Goal: Information Seeking & Learning: Learn about a topic

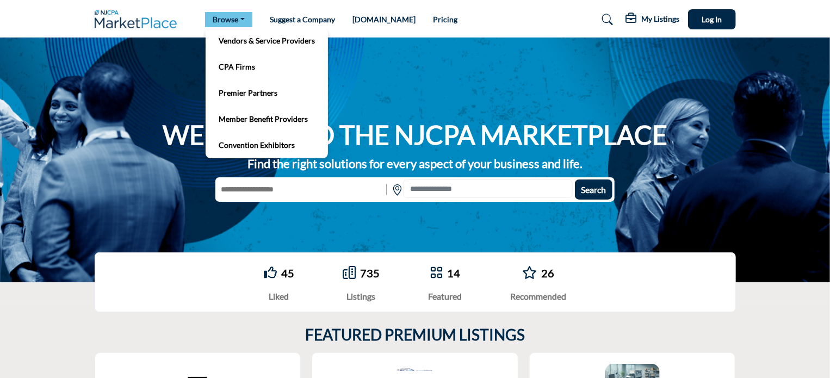
click at [229, 26] on link "Browse" at bounding box center [228, 19] width 47 height 15
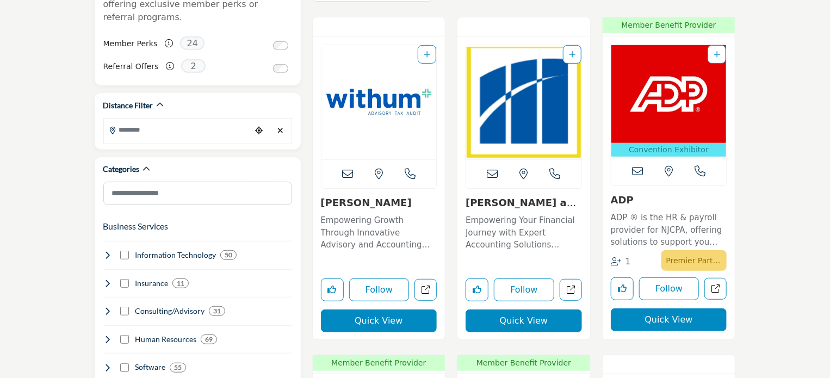
scroll to position [247, 0]
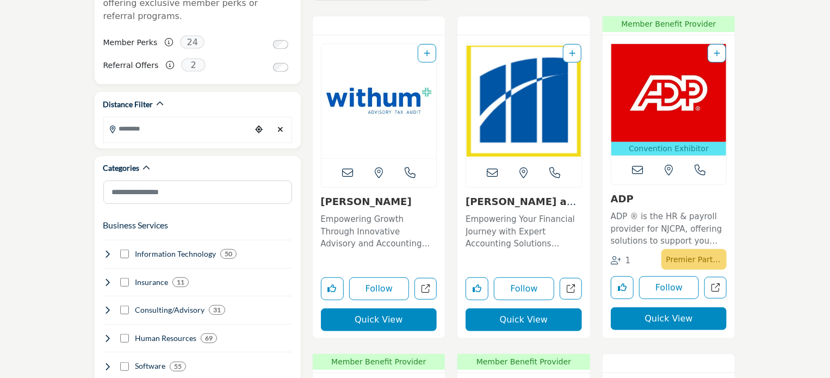
click at [381, 98] on img "Open Listing in new tab" at bounding box center [379, 101] width 115 height 114
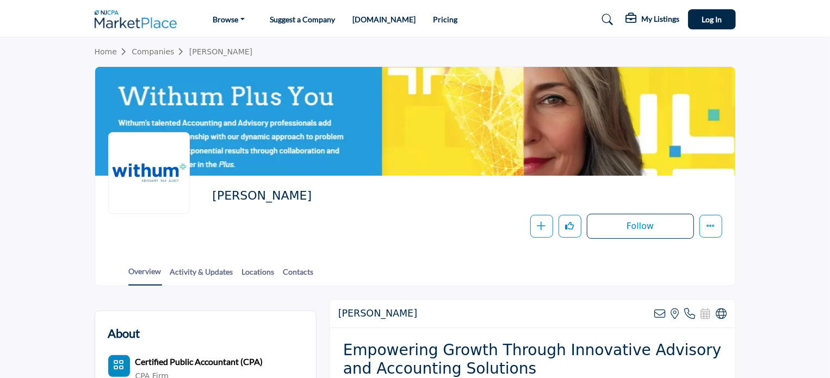
click at [433, 20] on link "Pricing" at bounding box center [445, 19] width 24 height 9
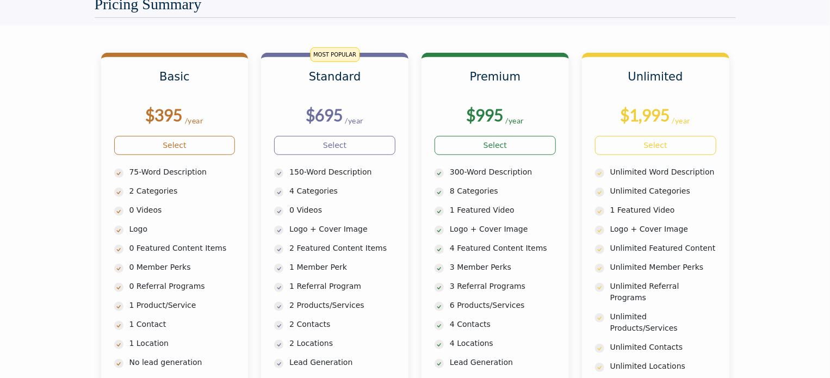
scroll to position [311, 0]
